Goal: Task Accomplishment & Management: Use online tool/utility

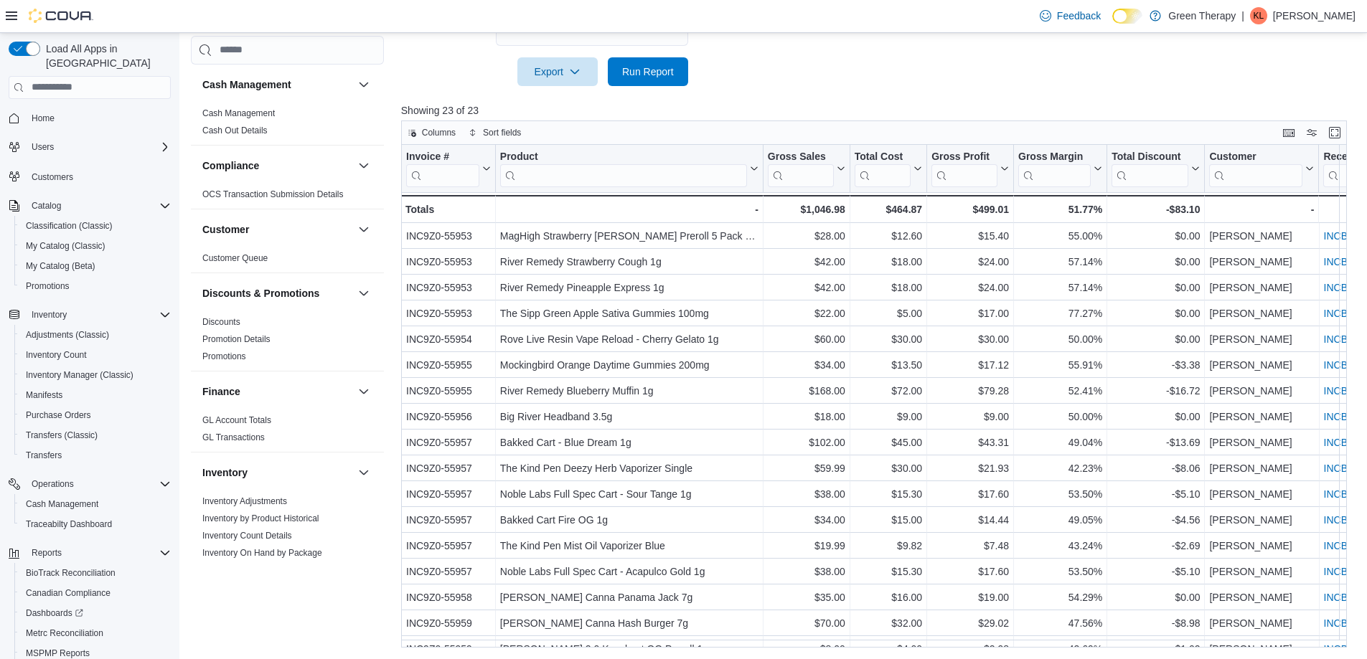
scroll to position [646, 0]
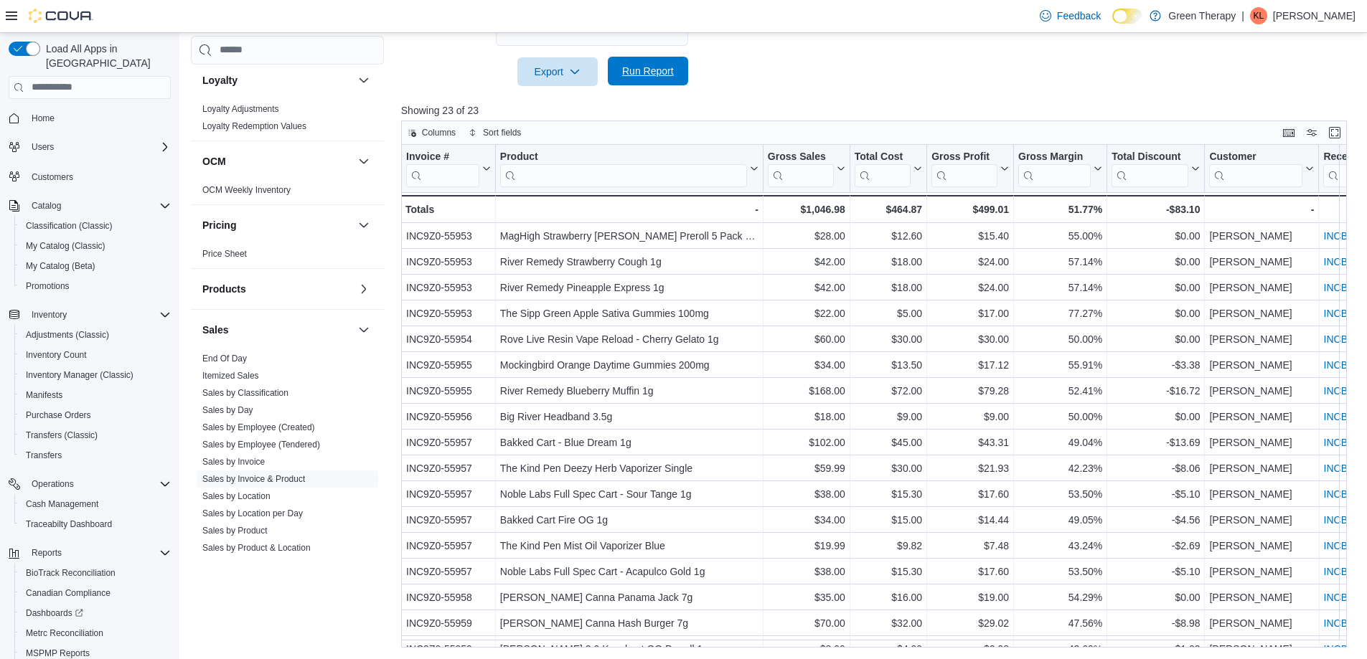
click at [630, 80] on span "Run Report" at bounding box center [647, 71] width 63 height 29
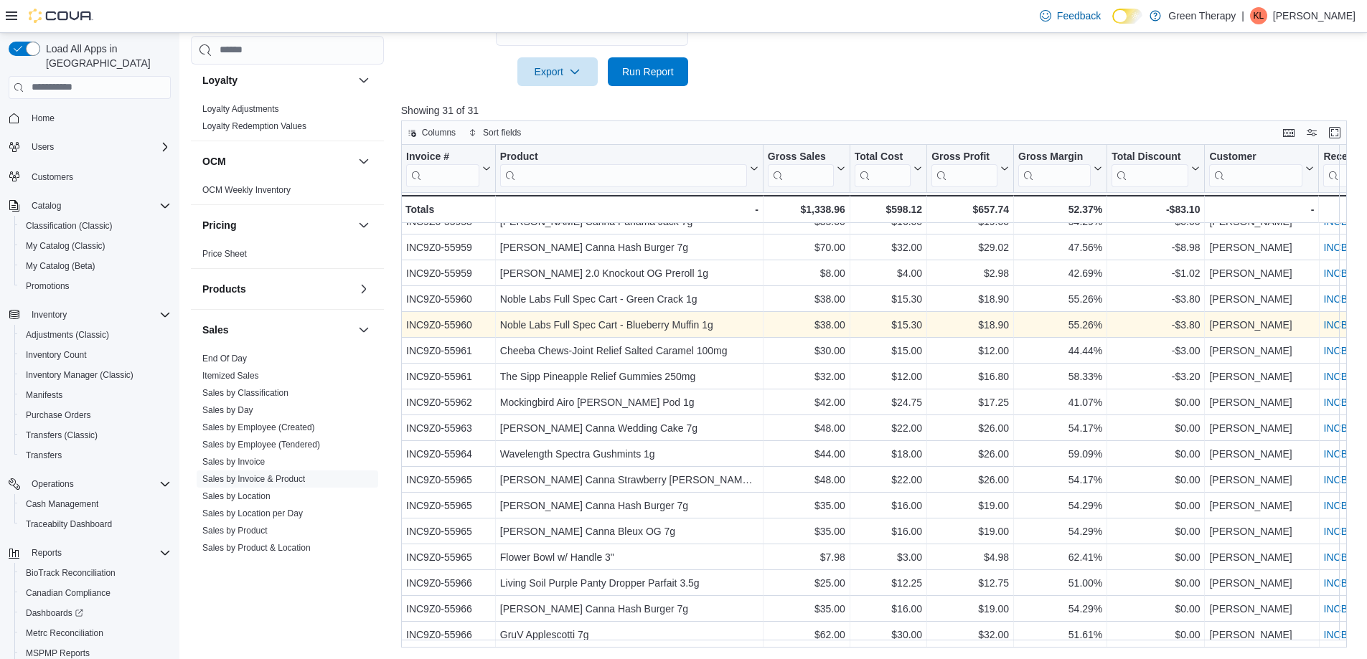
scroll to position [383, 0]
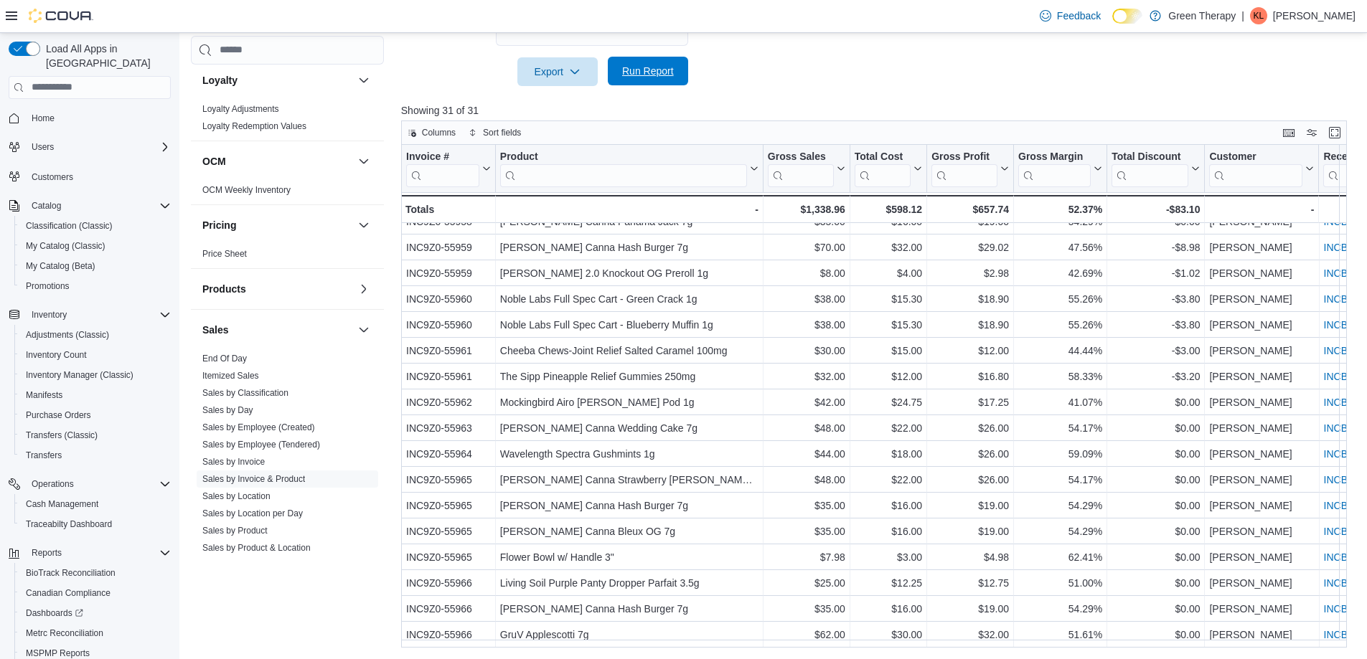
click at [647, 69] on span "Run Report" at bounding box center [648, 71] width 52 height 14
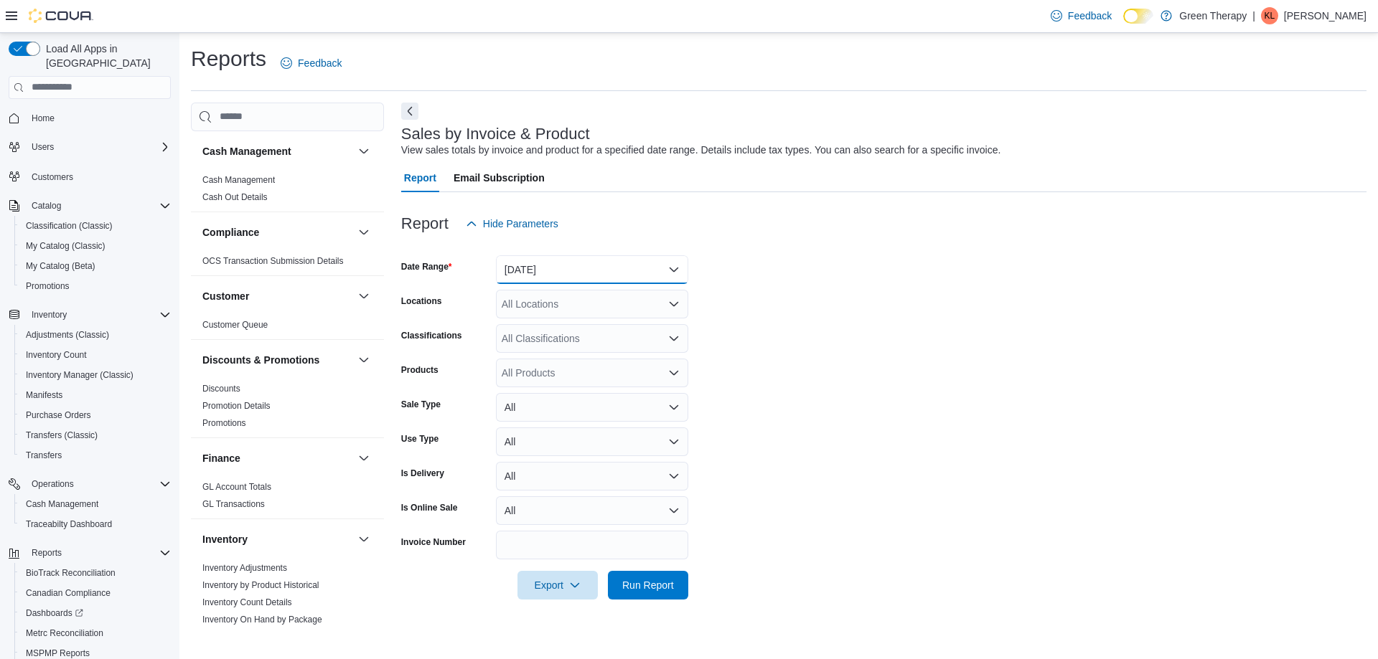
click at [529, 273] on button "Yesterday" at bounding box center [592, 269] width 192 height 29
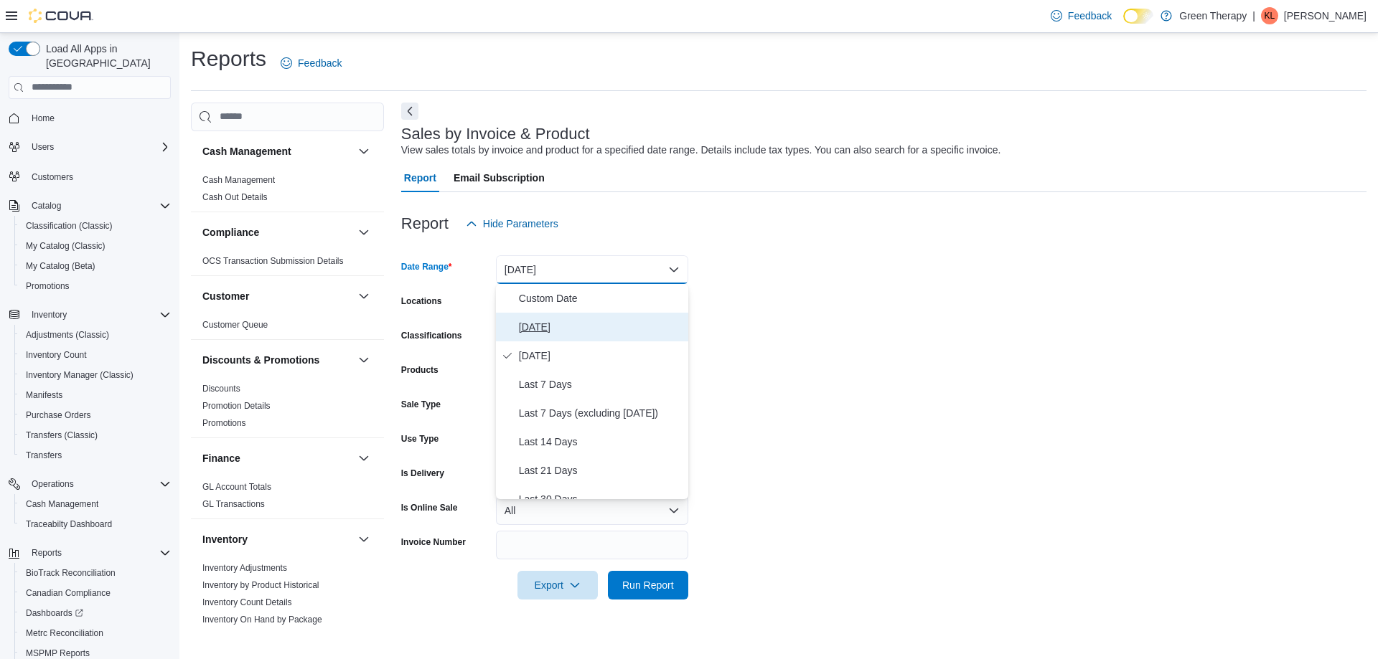
click at [535, 330] on span "[DATE]" at bounding box center [601, 327] width 164 height 17
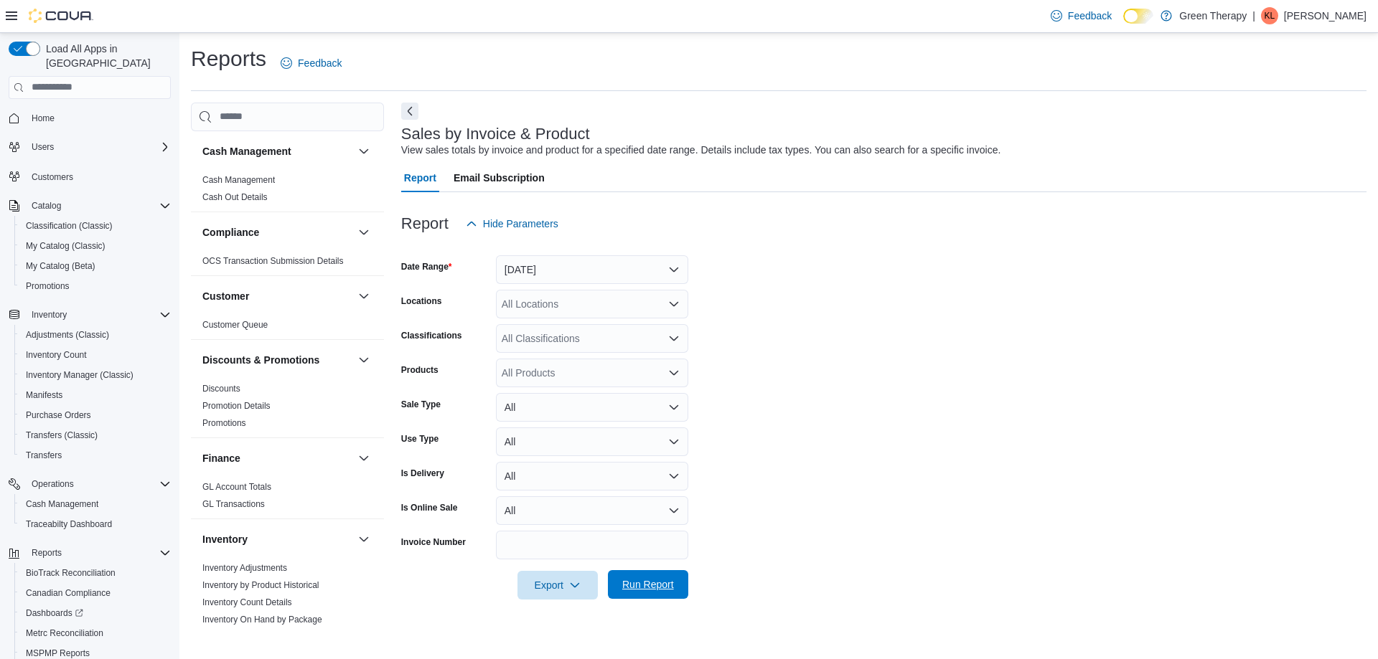
click at [632, 581] on span "Run Report" at bounding box center [648, 585] width 52 height 14
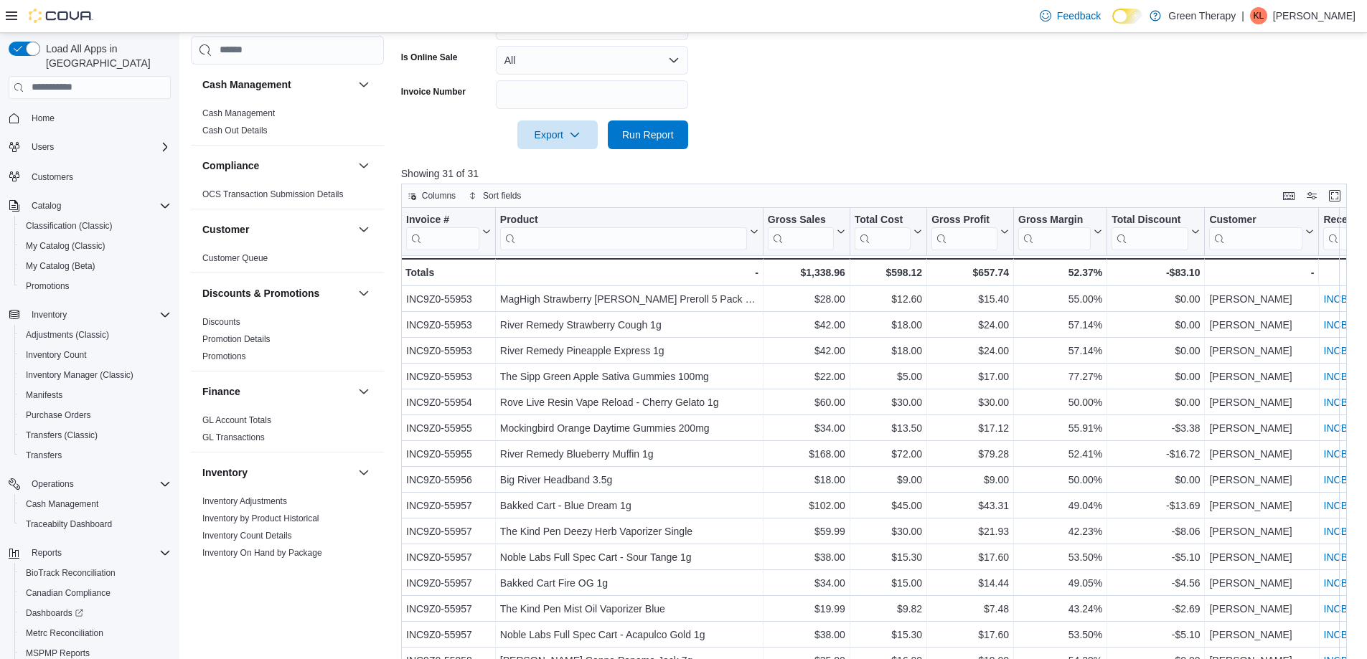
scroll to position [514, 0]
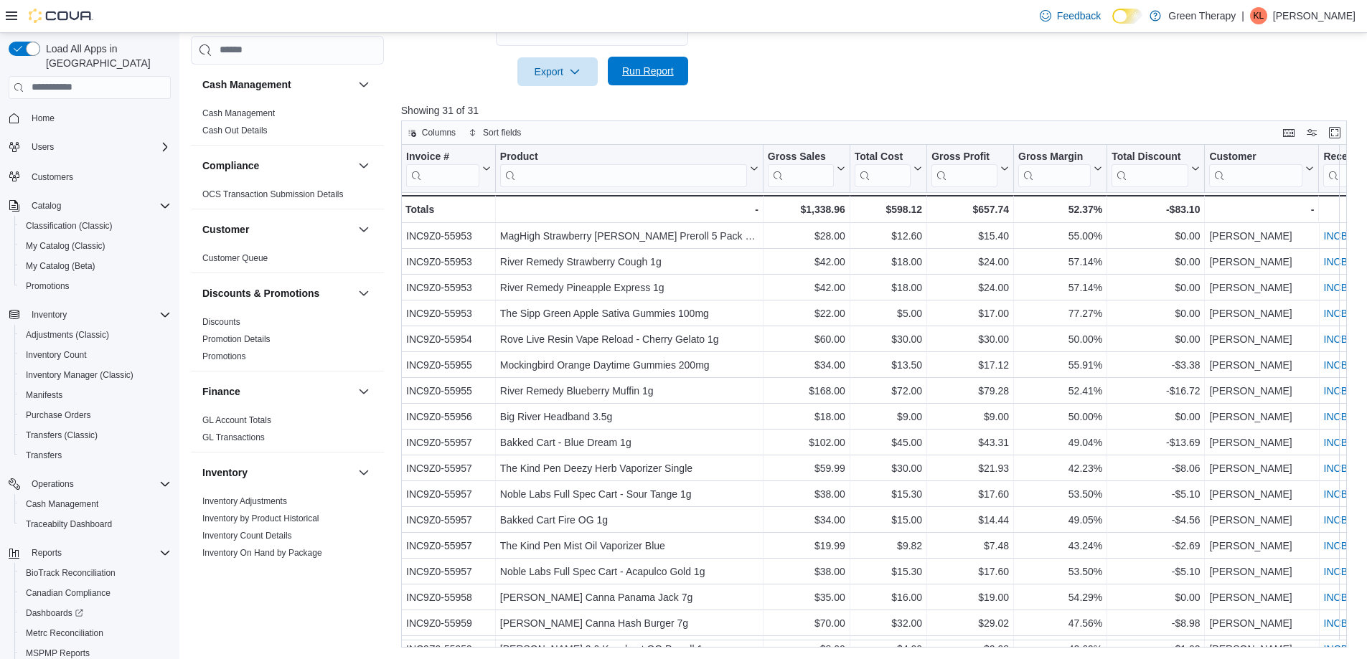
click at [652, 72] on span "Run Report" at bounding box center [648, 71] width 52 height 14
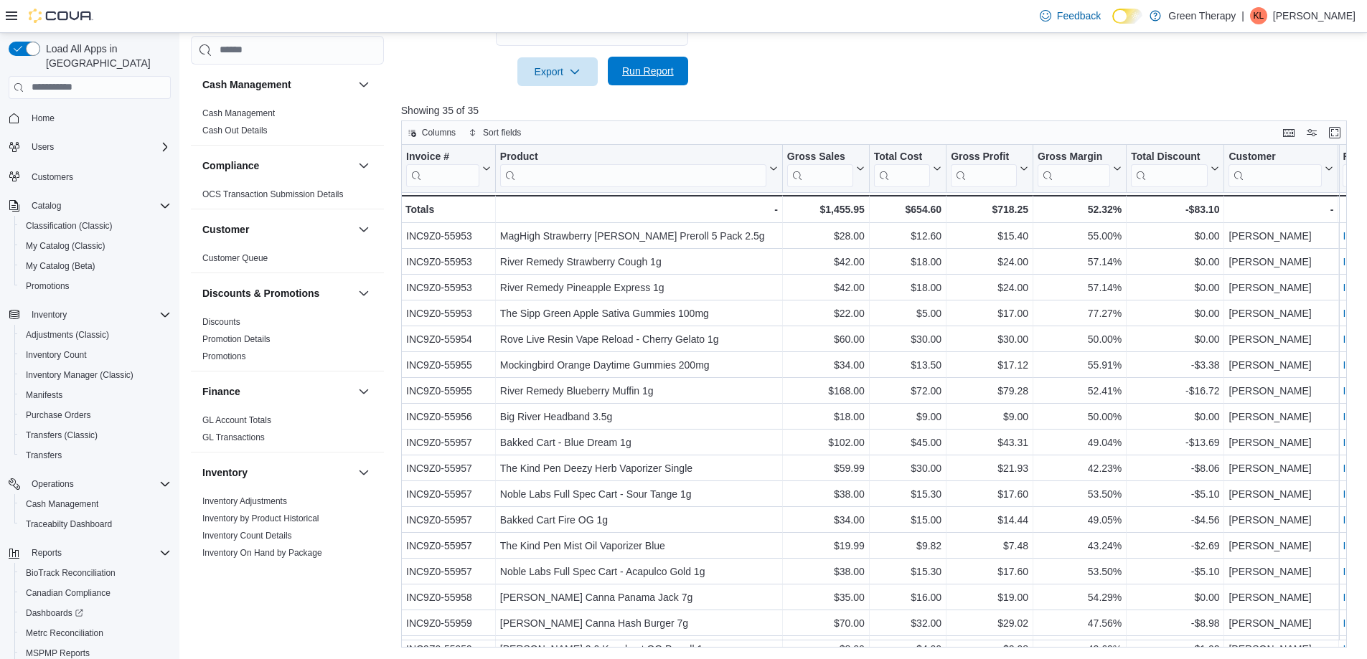
click at [646, 75] on span "Run Report" at bounding box center [648, 71] width 52 height 14
click at [643, 75] on span "Run Report" at bounding box center [648, 71] width 52 height 14
